Goal: Transaction & Acquisition: Book appointment/travel/reservation

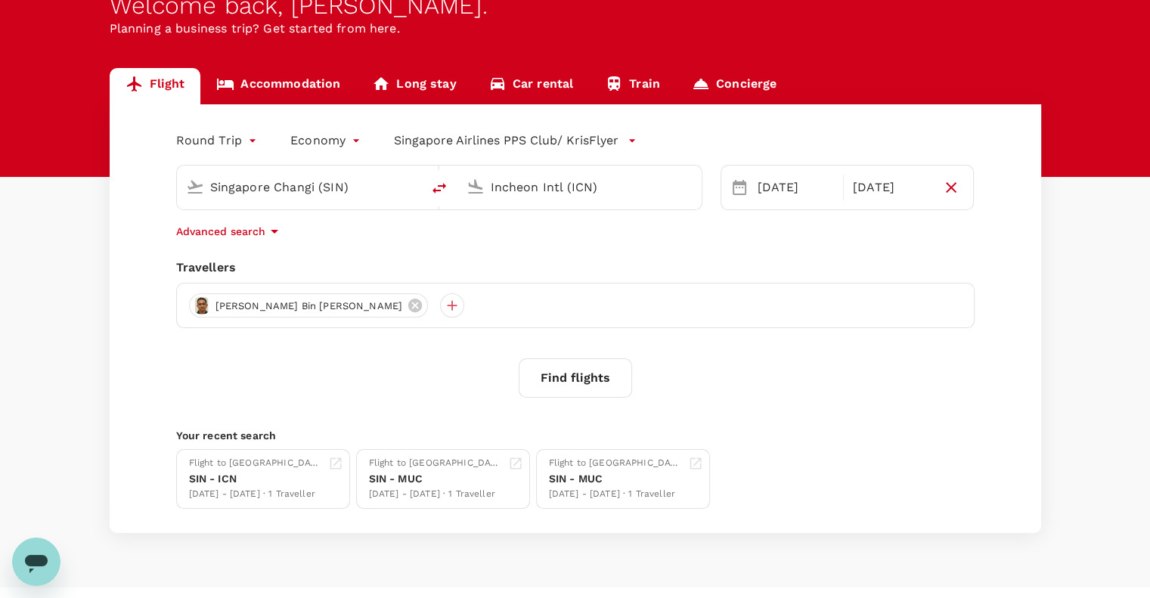
scroll to position [94, 0]
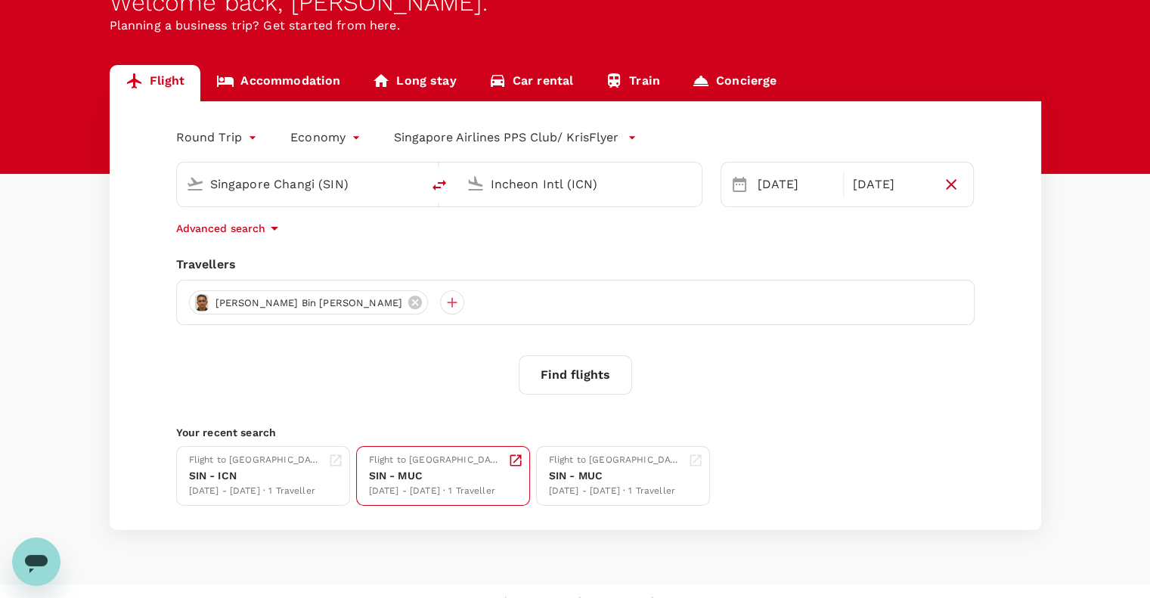
click at [422, 472] on div "SIN - MUC" at bounding box center [435, 476] width 133 height 16
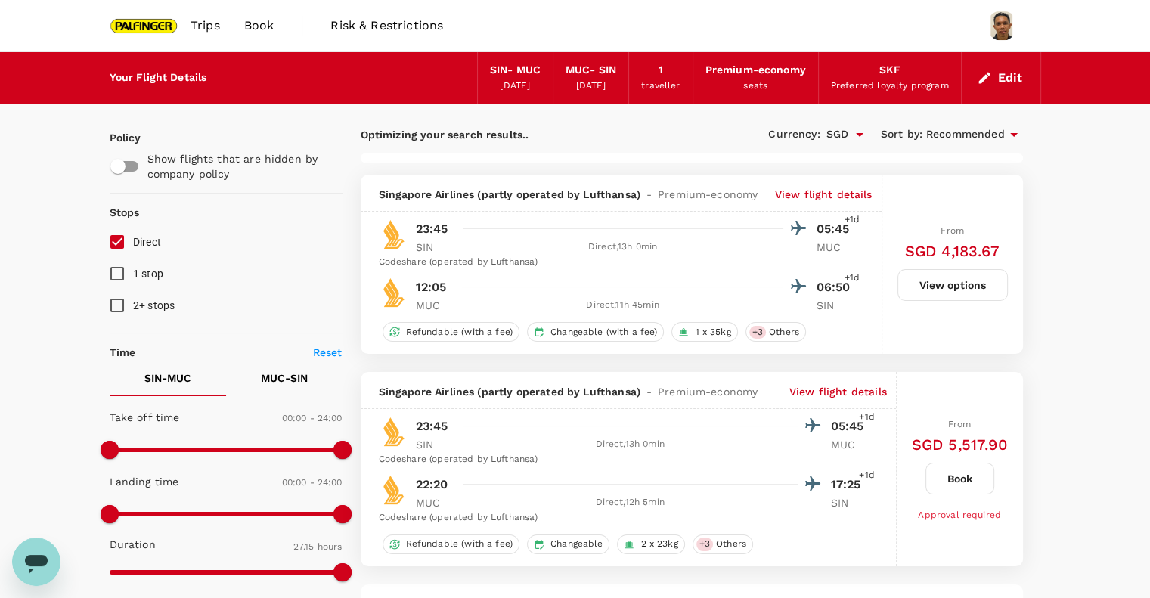
type input "1745"
checkbox input "false"
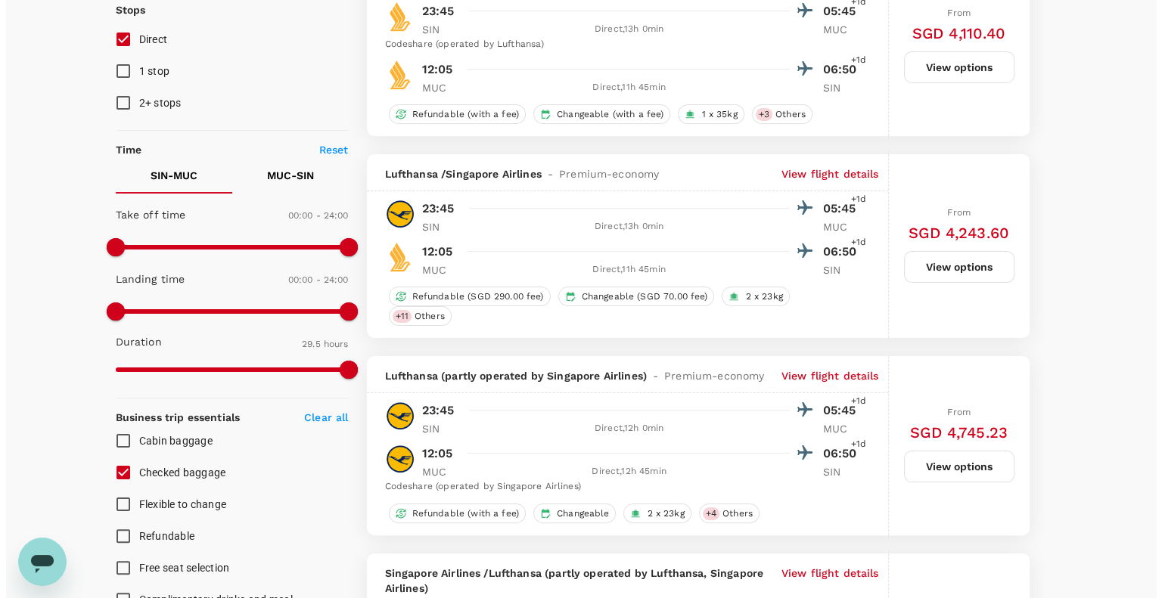
scroll to position [203, 0]
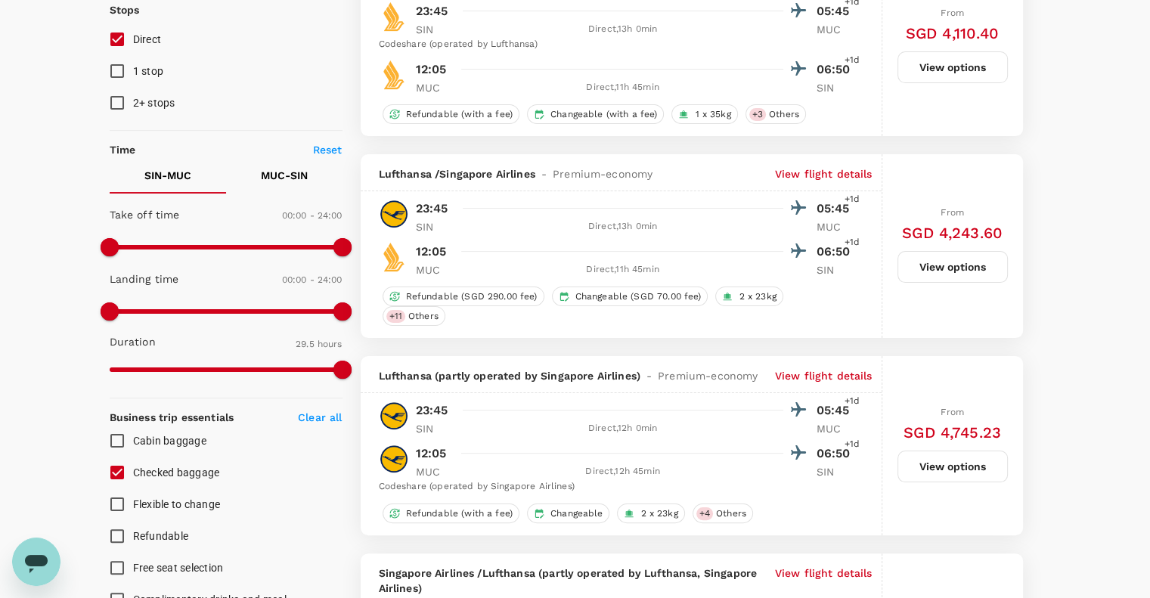
click at [829, 380] on p "View flight details" at bounding box center [824, 375] width 98 height 15
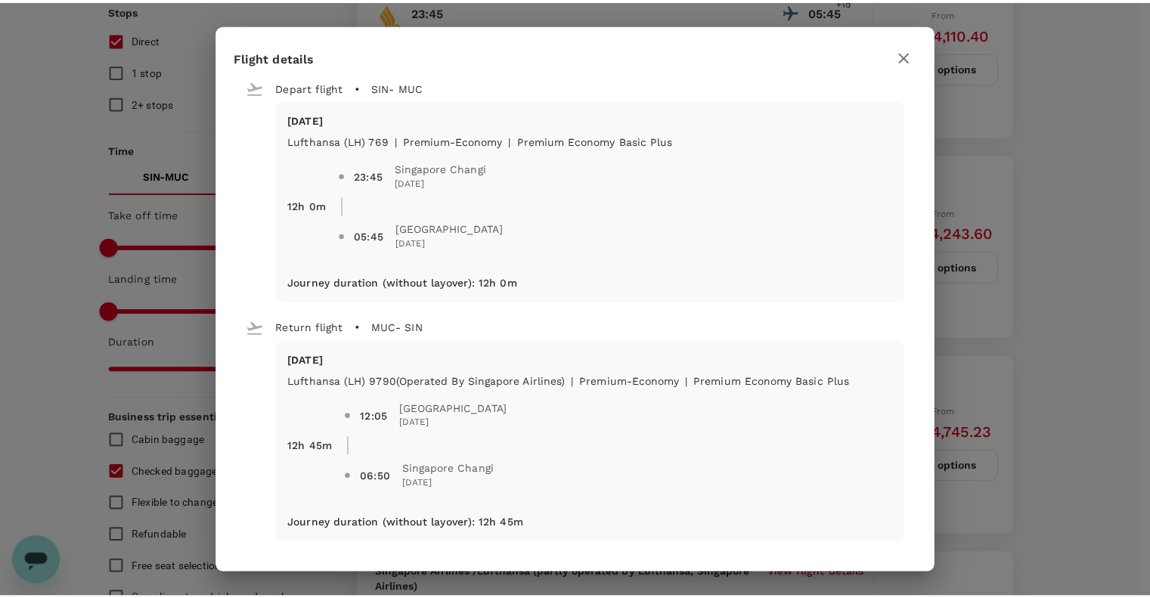
scroll to position [7, 0]
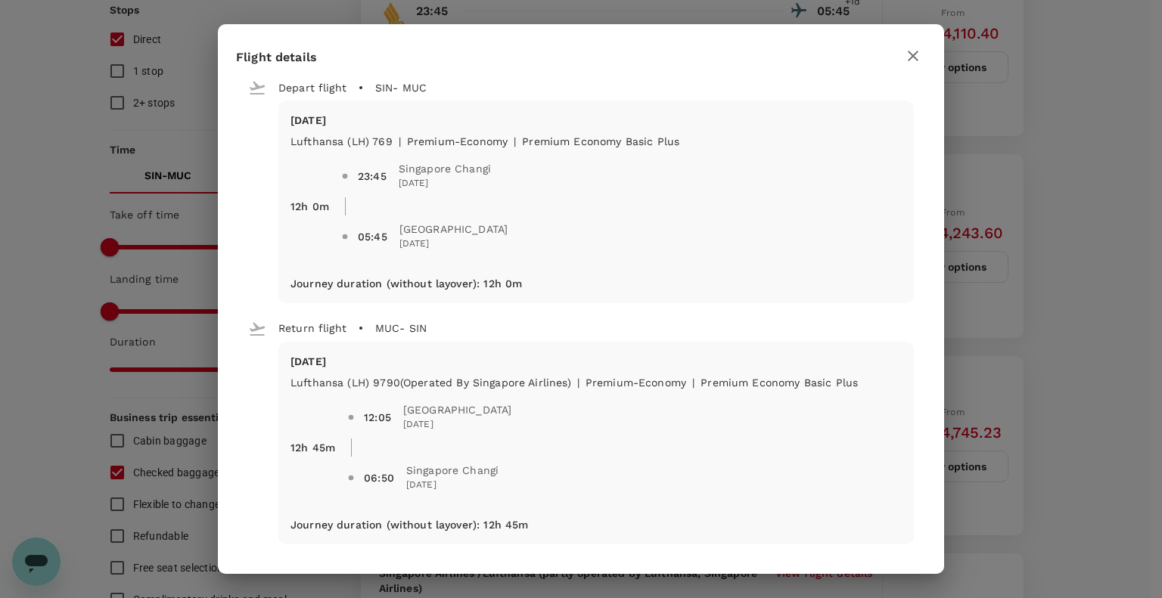
click at [911, 51] on icon "button" at bounding box center [913, 56] width 18 height 18
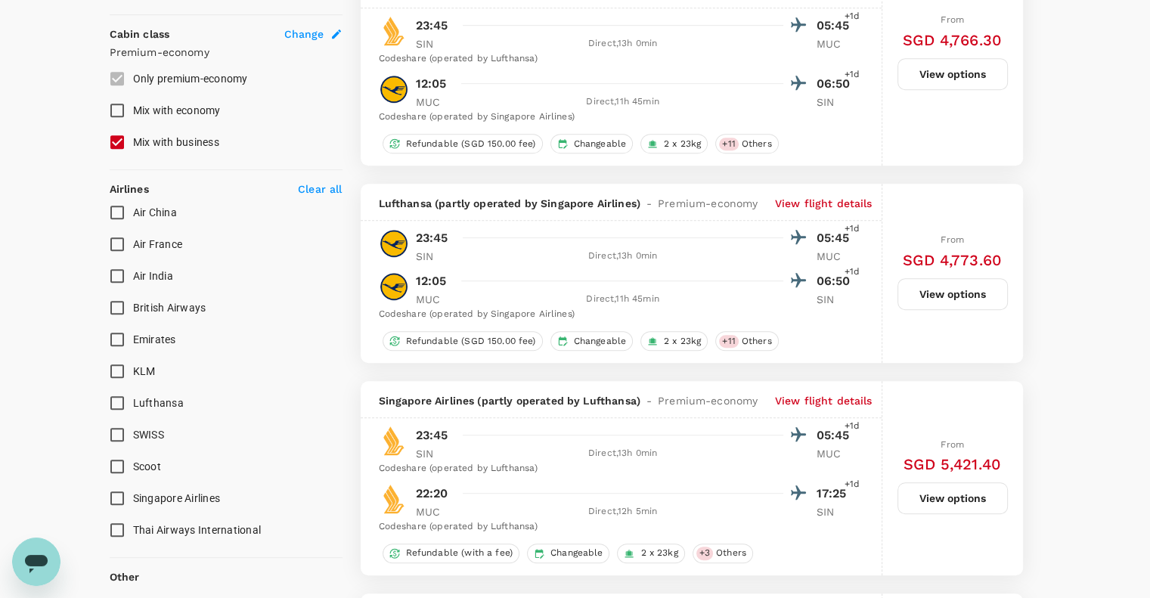
scroll to position [821, 0]
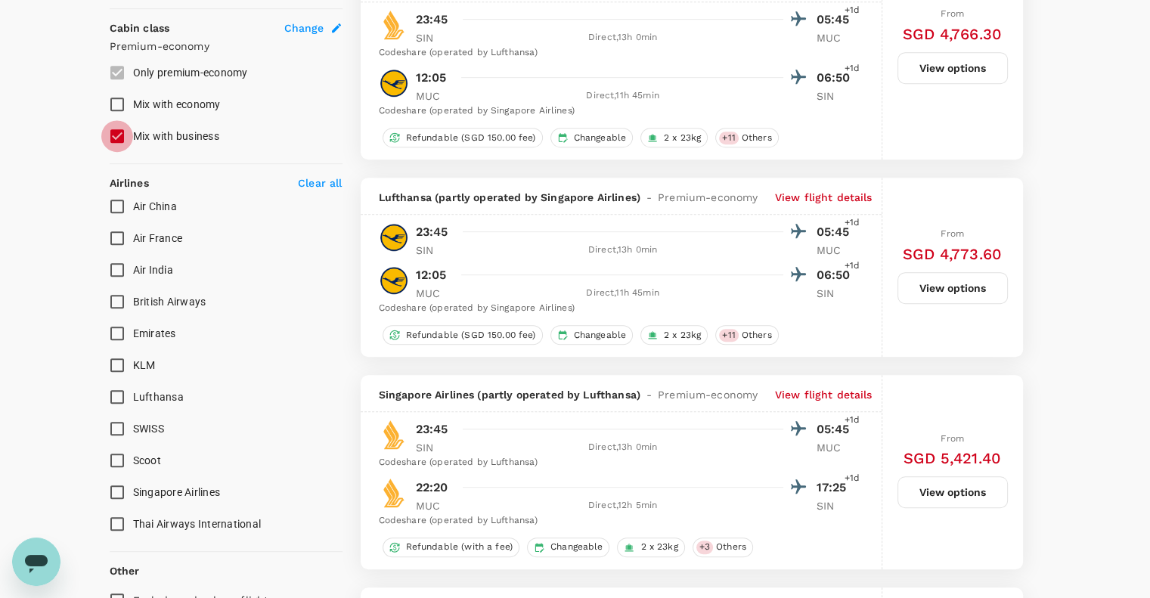
click at [122, 138] on input "Mix with business" at bounding box center [117, 136] width 32 height 32
checkbox input "false"
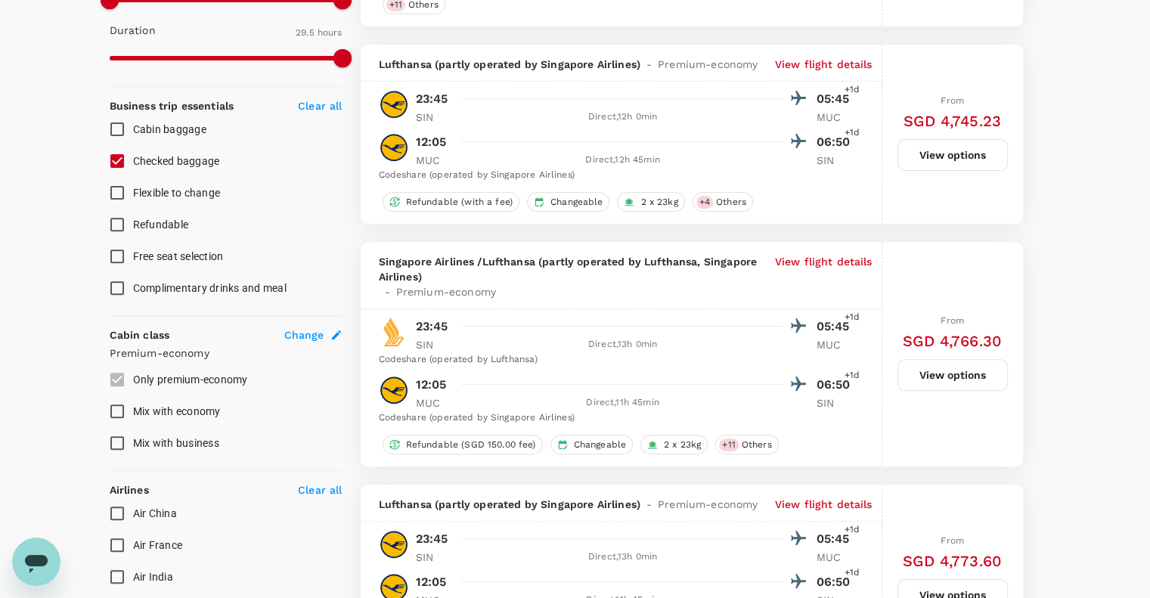
scroll to position [520, 0]
